Goal: Task Accomplishment & Management: Complete application form

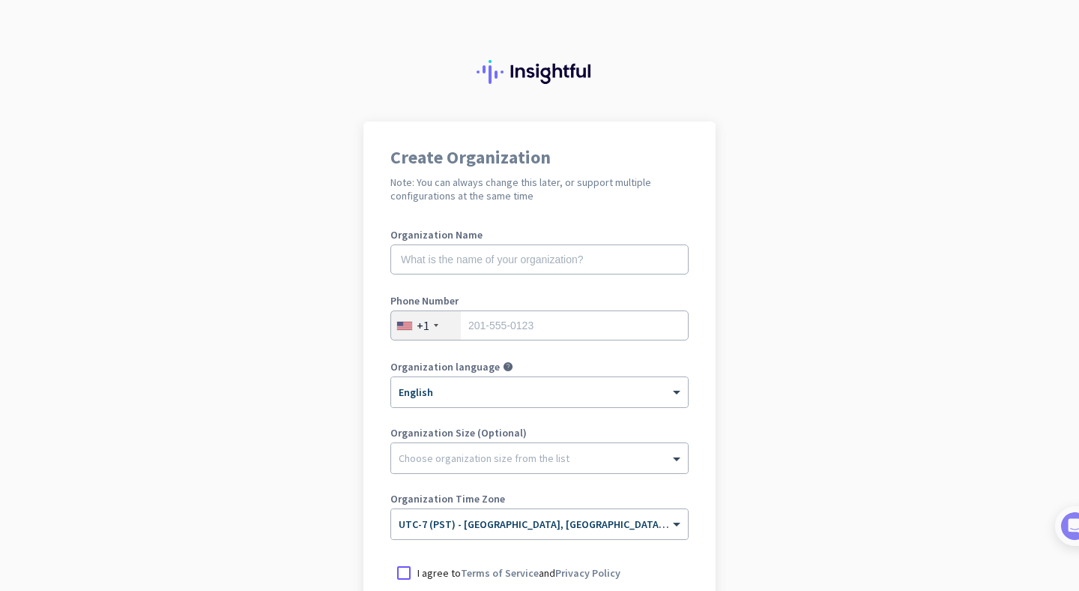
scroll to position [40, 0]
click at [501, 267] on input "text" at bounding box center [539, 259] width 298 height 30
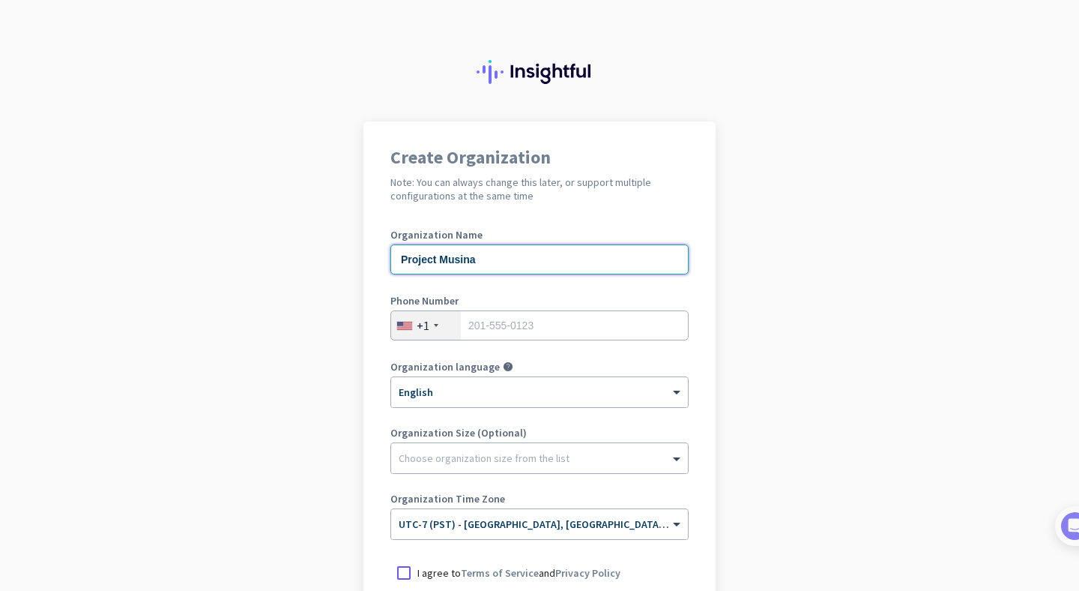
type input "Project Musina"
click at [486, 310] on input "tel" at bounding box center [539, 325] width 298 height 30
type input "7858457848"
click at [460, 441] on div "Organization Size (Optional) Choose organization size from the list" at bounding box center [539, 457] width 298 height 60
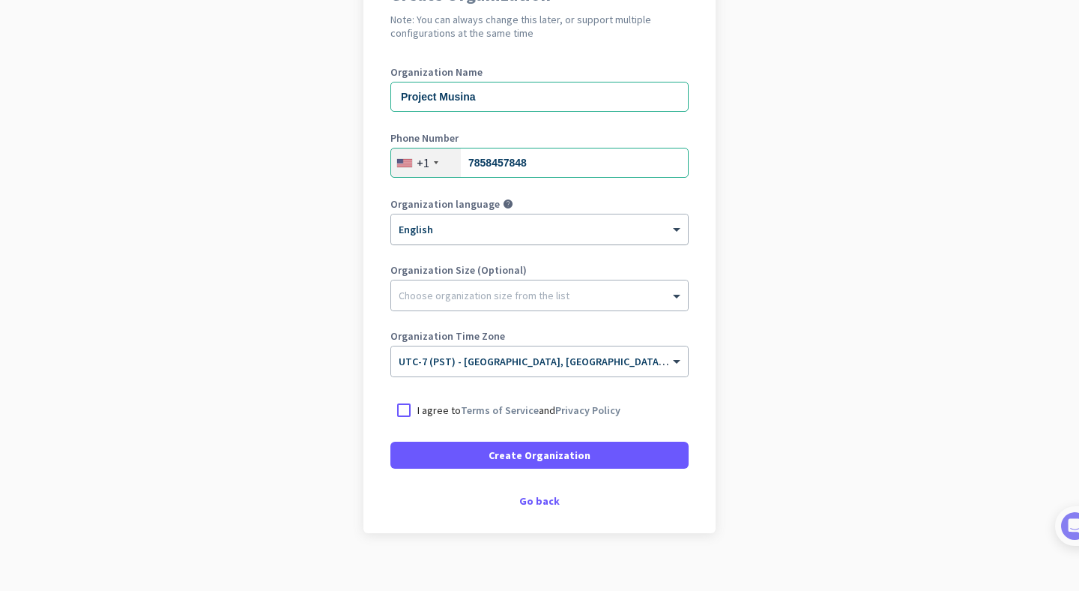
scroll to position [180, 0]
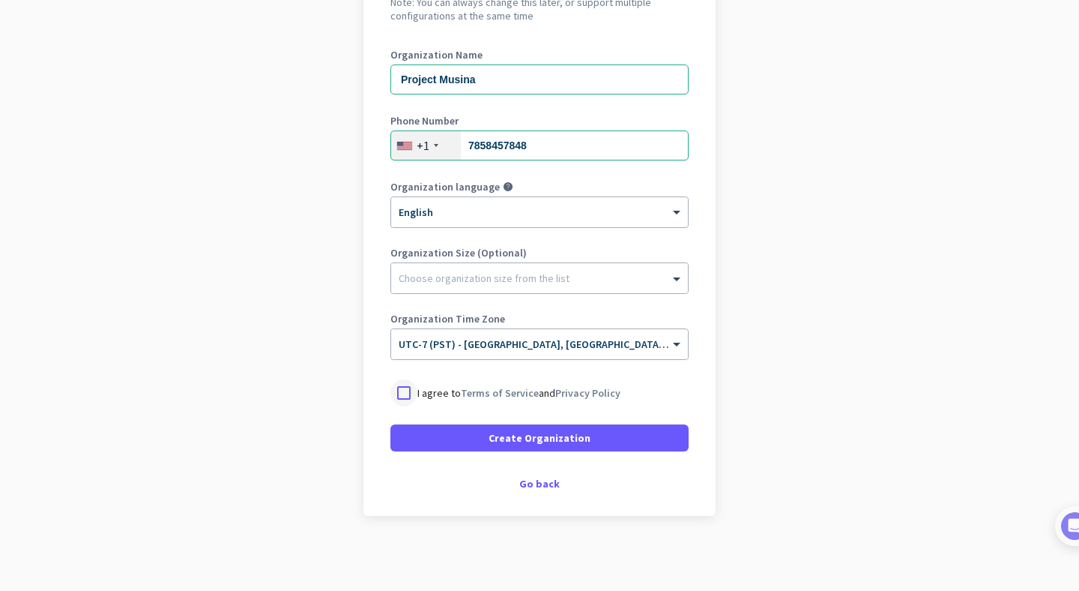
click at [398, 388] on div at bounding box center [403, 392] width 27 height 27
drag, startPoint x: 426, startPoint y: 429, endPoint x: 350, endPoint y: 276, distance: 170.9
click at [350, 276] on app-onboarding-organization "Create Organization Note: You can always change this later, or support multiple…" at bounding box center [539, 266] width 1079 height 649
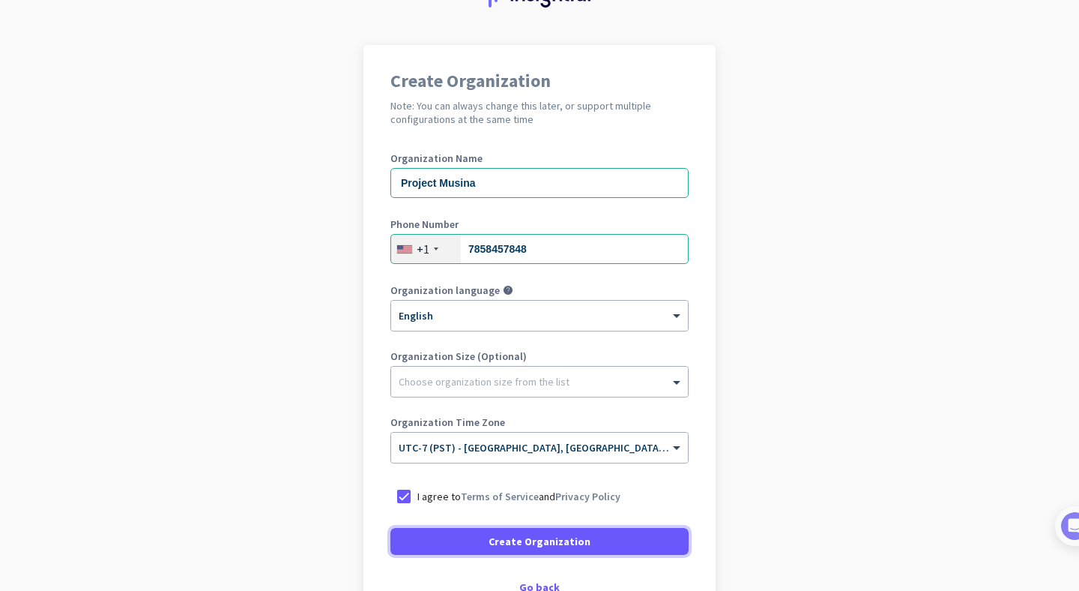
scroll to position [78, 0]
click at [447, 162] on label "Organization Name" at bounding box center [539, 156] width 298 height 10
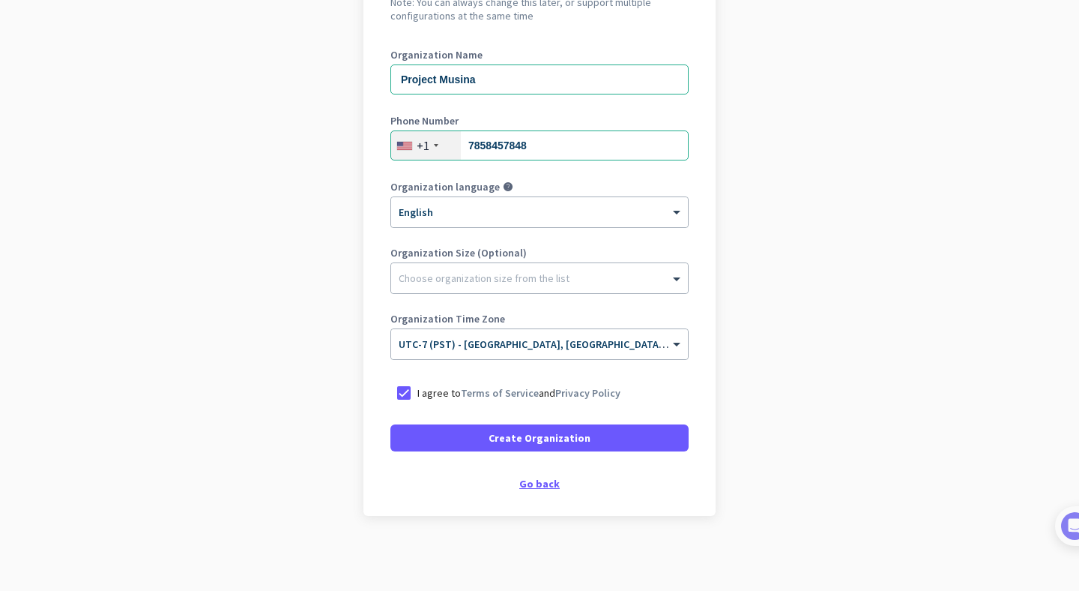
click at [525, 478] on div "Go back" at bounding box center [539, 483] width 298 height 10
click at [537, 483] on div "Go back" at bounding box center [539, 483] width 298 height 10
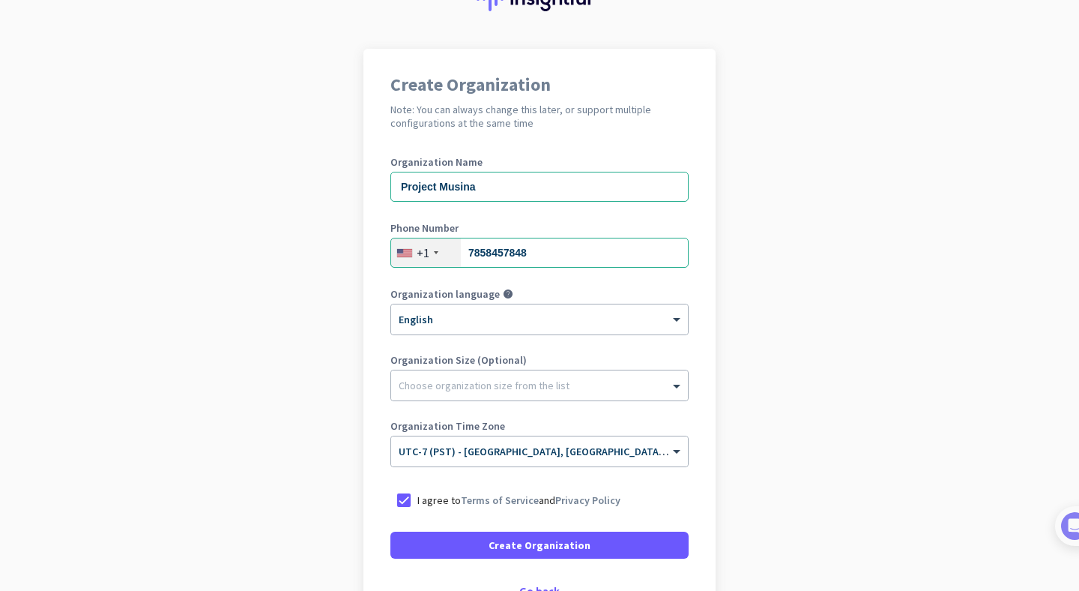
scroll to position [0, 0]
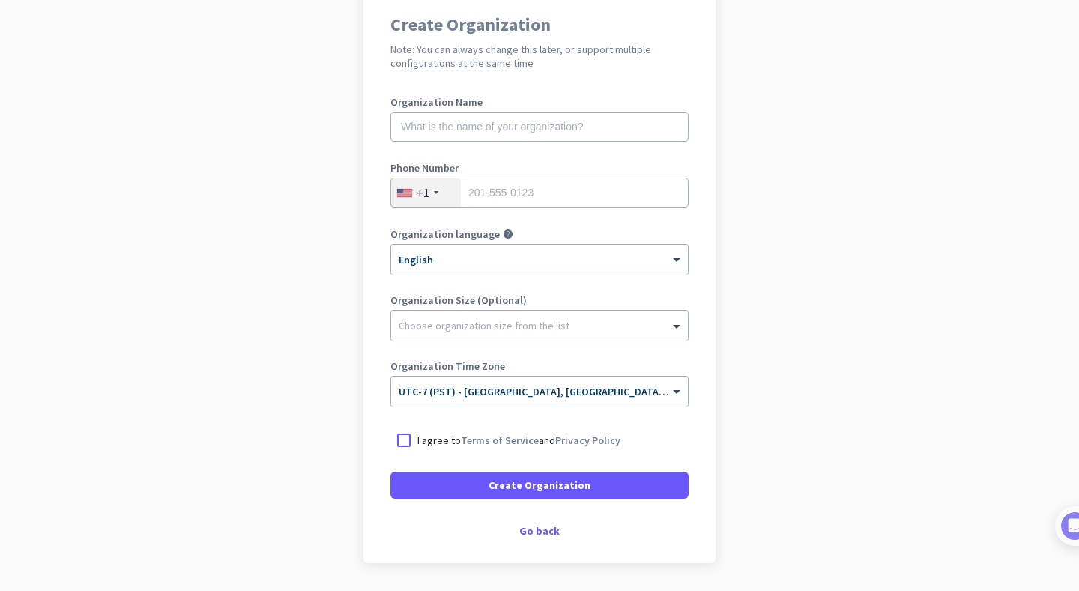
scroll to position [120, 0]
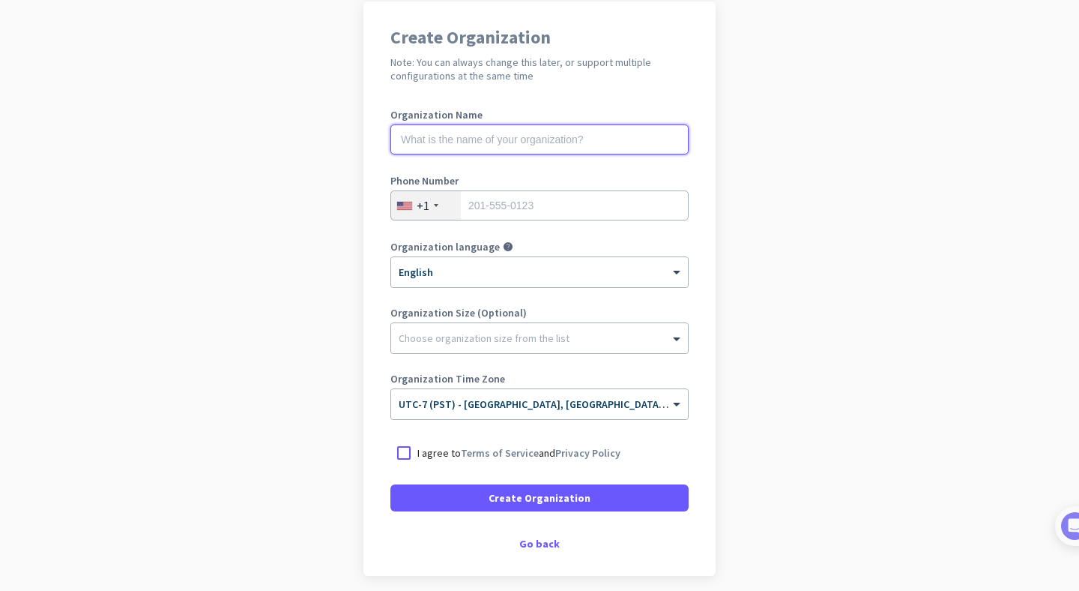
click at [505, 150] on input "text" at bounding box center [539, 139] width 298 height 30
type input "[PERSON_NAME]"
click at [513, 205] on input "tel" at bounding box center [539, 205] width 298 height 30
type input "7858457848"
click at [470, 134] on input "[PERSON_NAME]" at bounding box center [539, 139] width 298 height 30
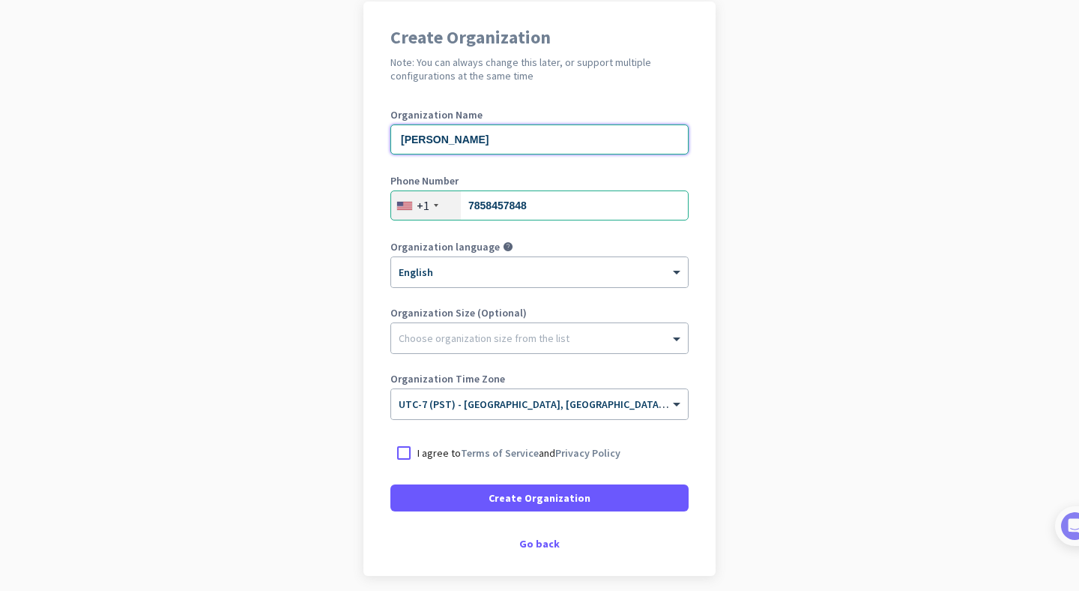
click at [424, 141] on input "[PERSON_NAME]" at bounding box center [539, 139] width 298 height 30
type input "P"
type input "[PERSON_NAME]"
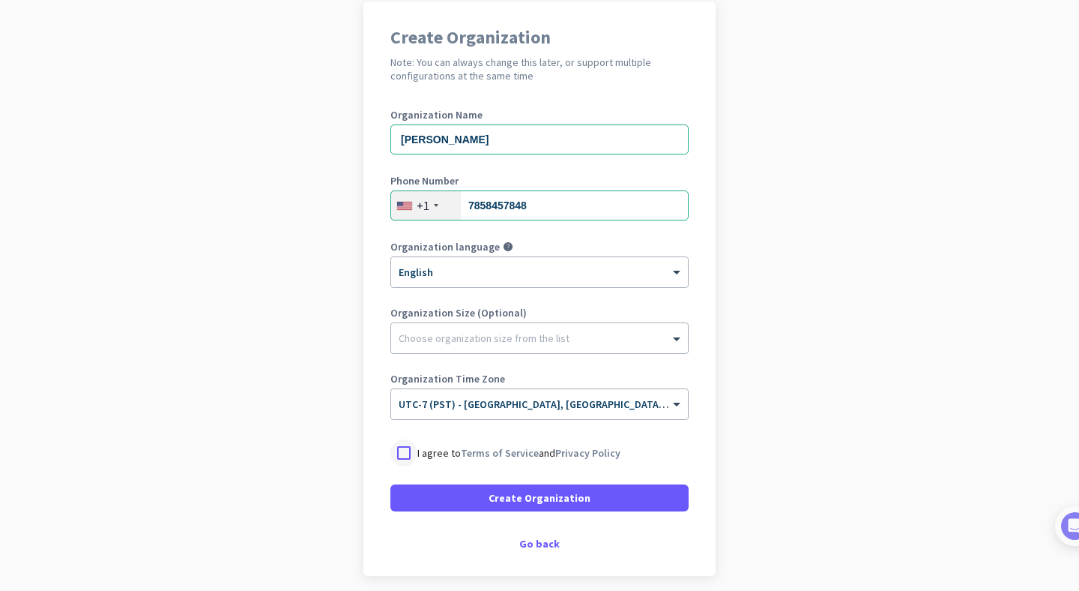
click at [408, 457] on div at bounding box center [403, 452] width 27 height 27
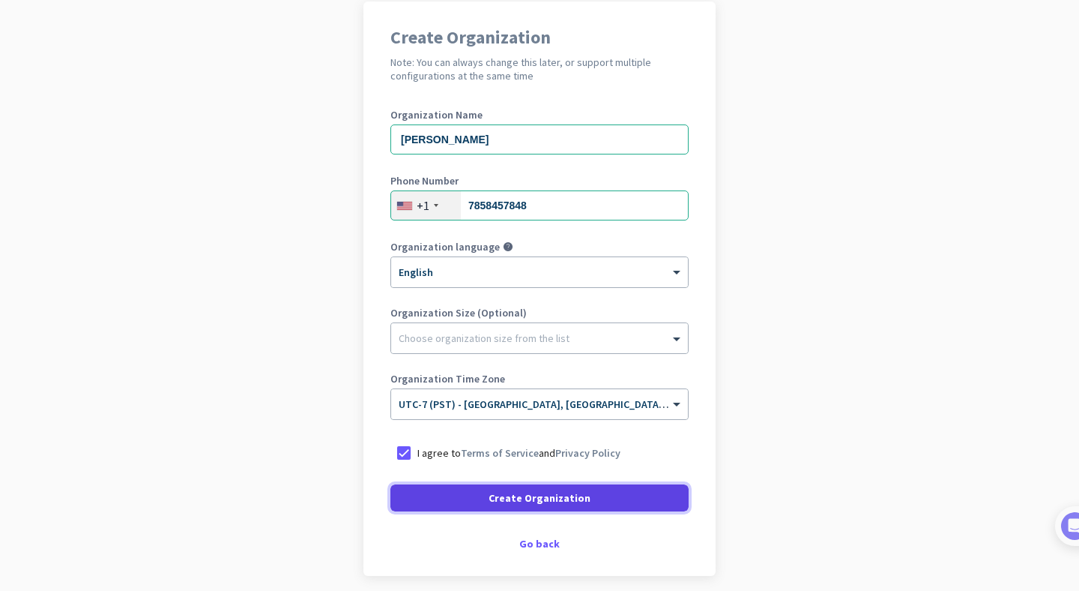
click at [423, 488] on span at bounding box center [539, 498] width 298 height 36
